Goal: Find specific page/section: Find specific page/section

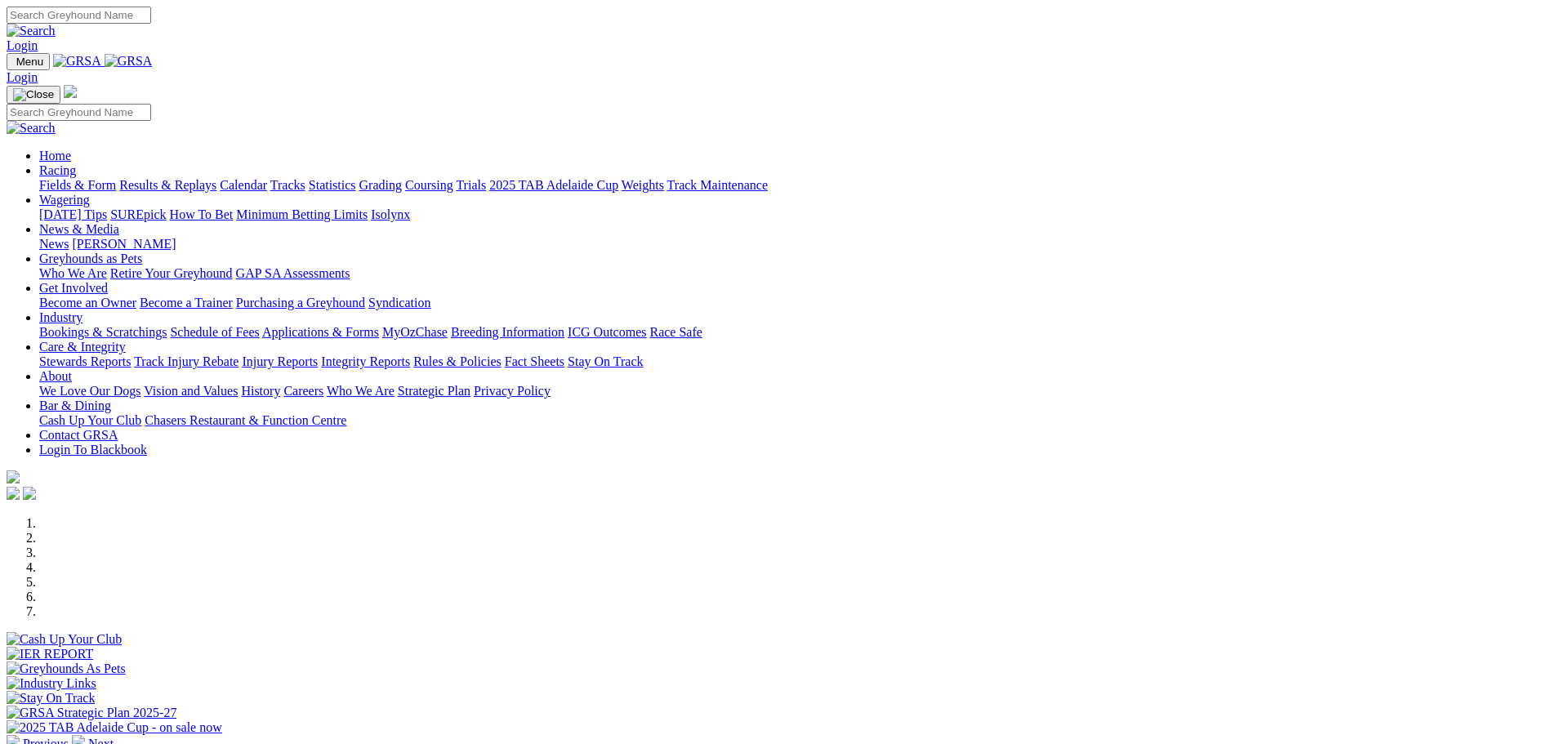
scroll to position [1552, 0]
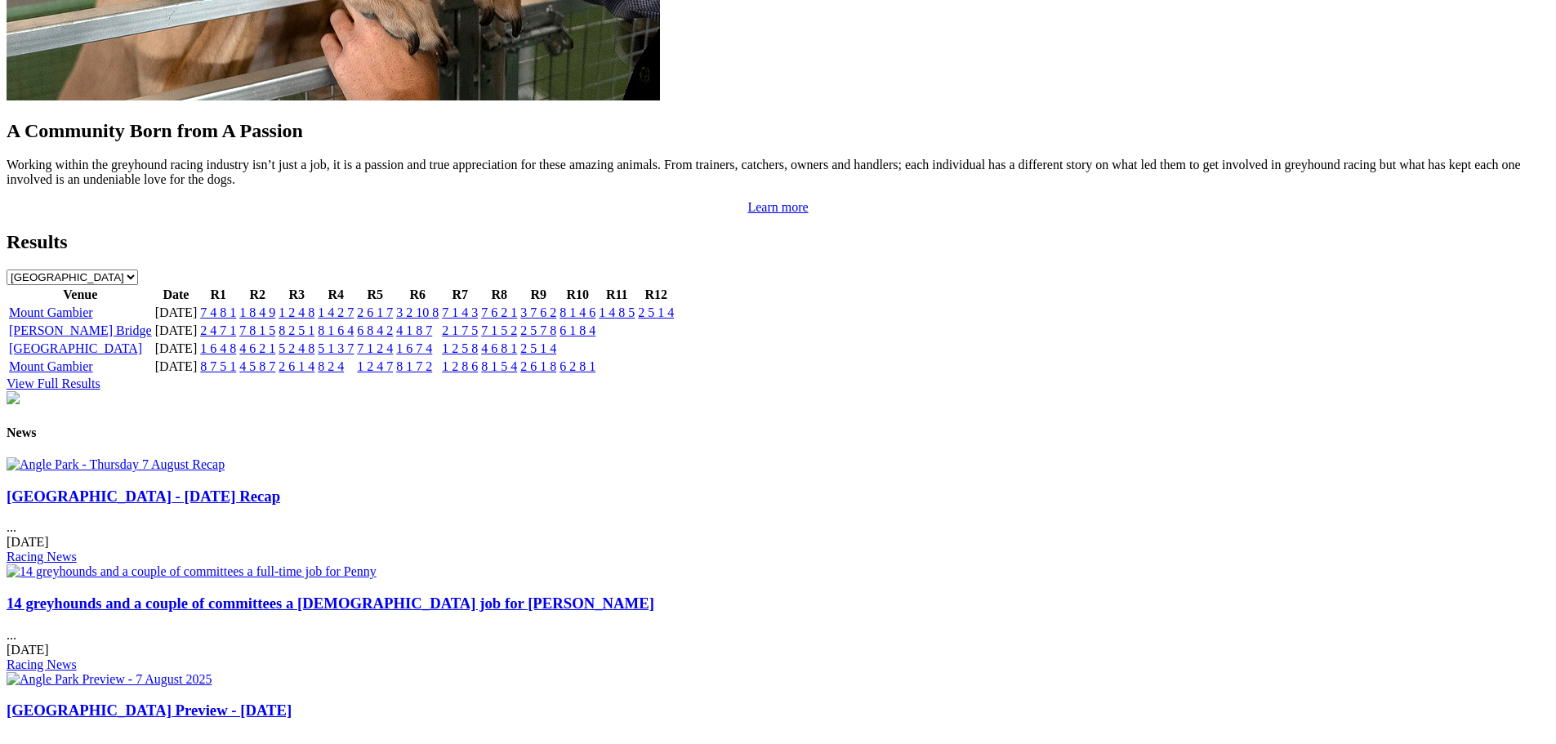
click at [100, 376] on link "View Full Results" at bounding box center [54, 383] width 94 height 14
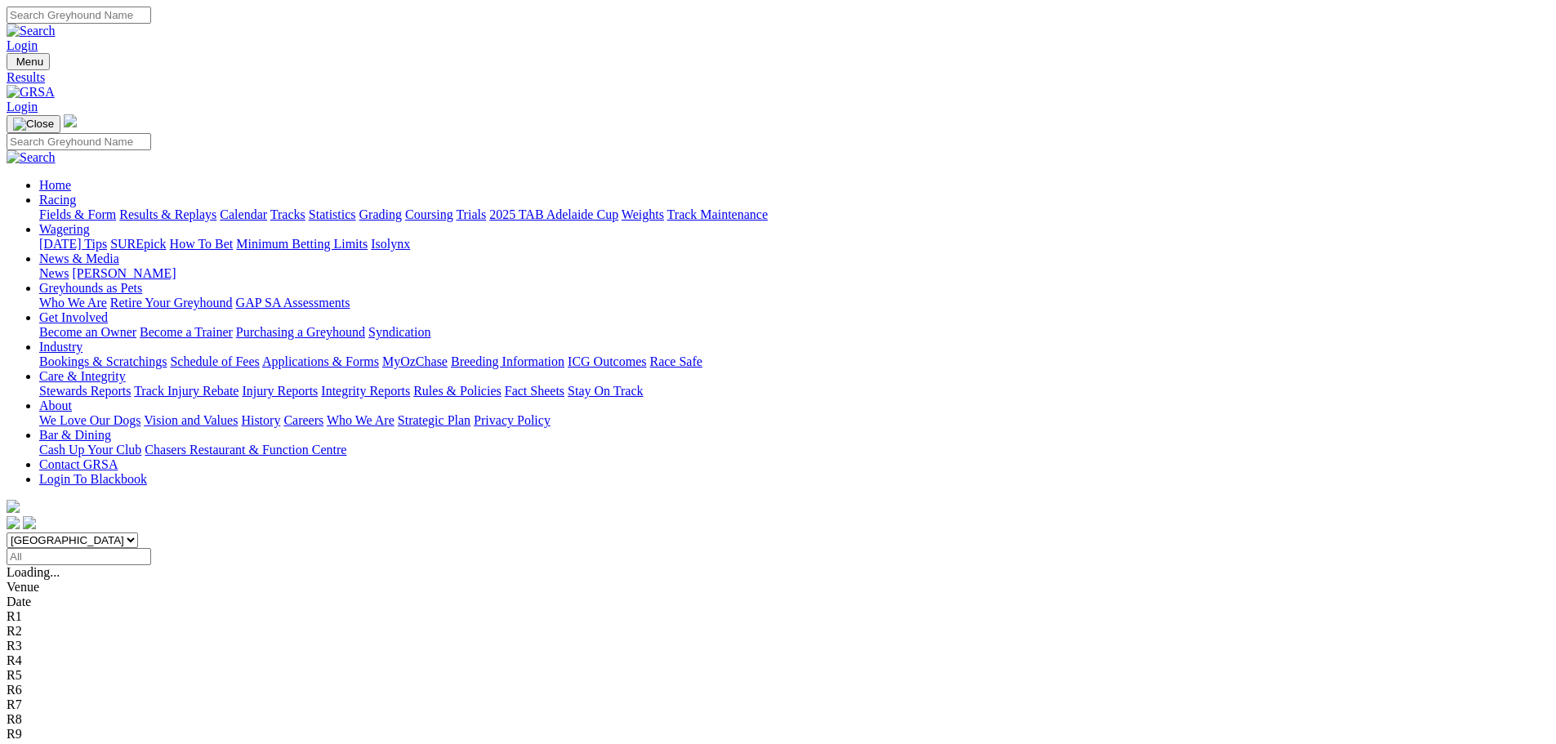
click at [116, 207] on link "Fields & Form" at bounding box center [77, 214] width 77 height 14
